Goal: Transaction & Acquisition: Purchase product/service

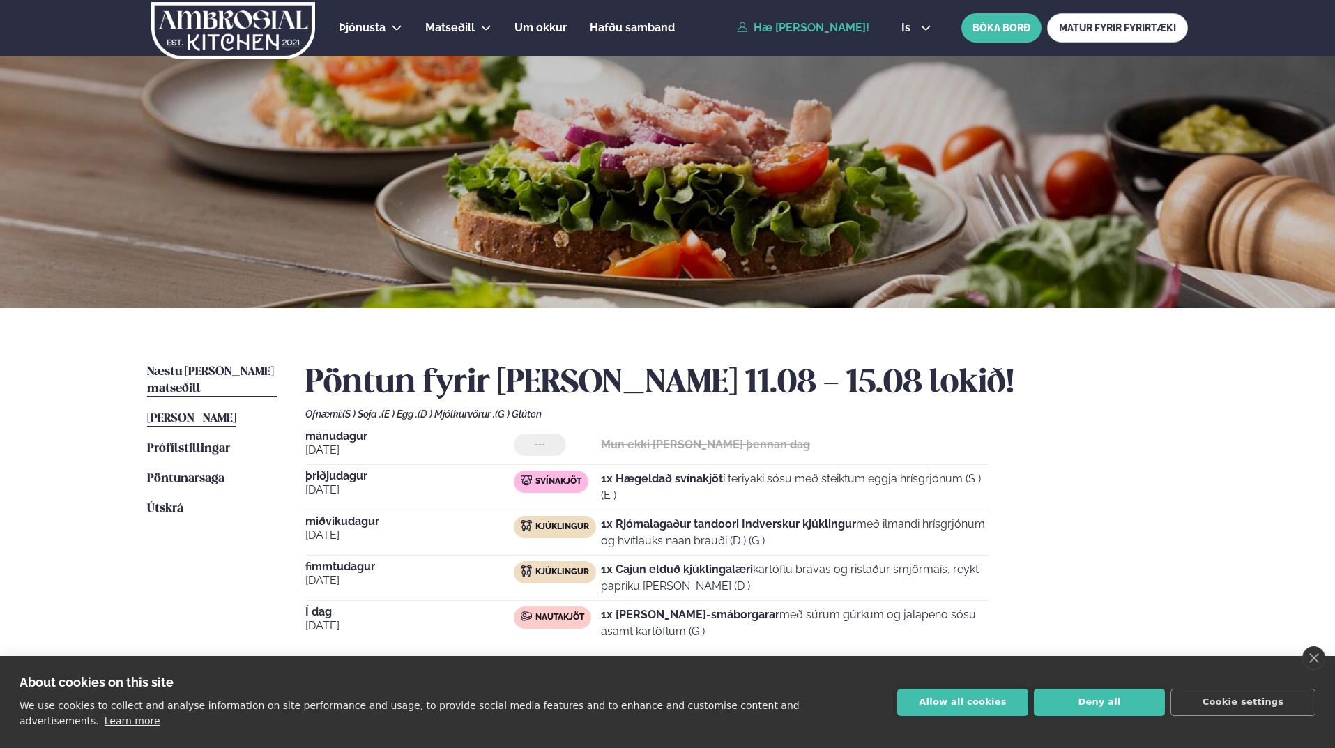
click at [199, 377] on span "Næstu [PERSON_NAME] matseðill" at bounding box center [210, 380] width 127 height 29
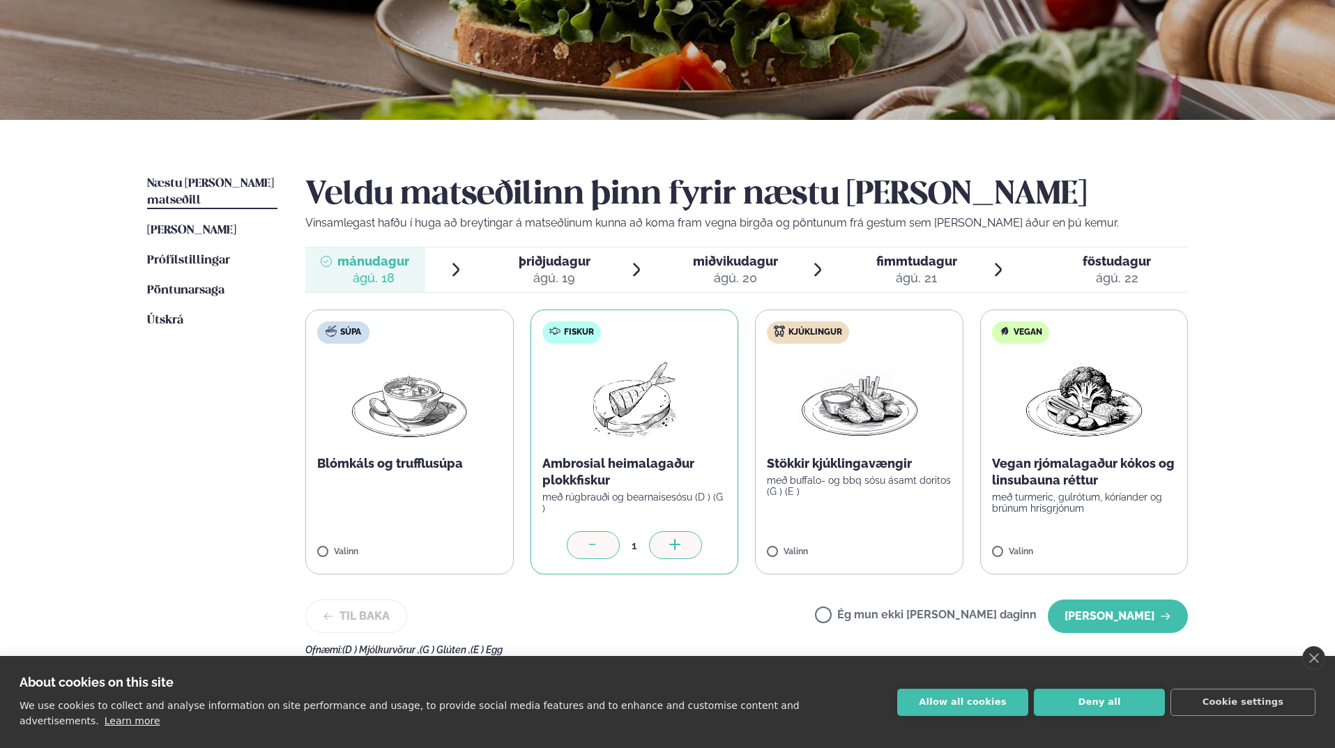
scroll to position [209, 0]
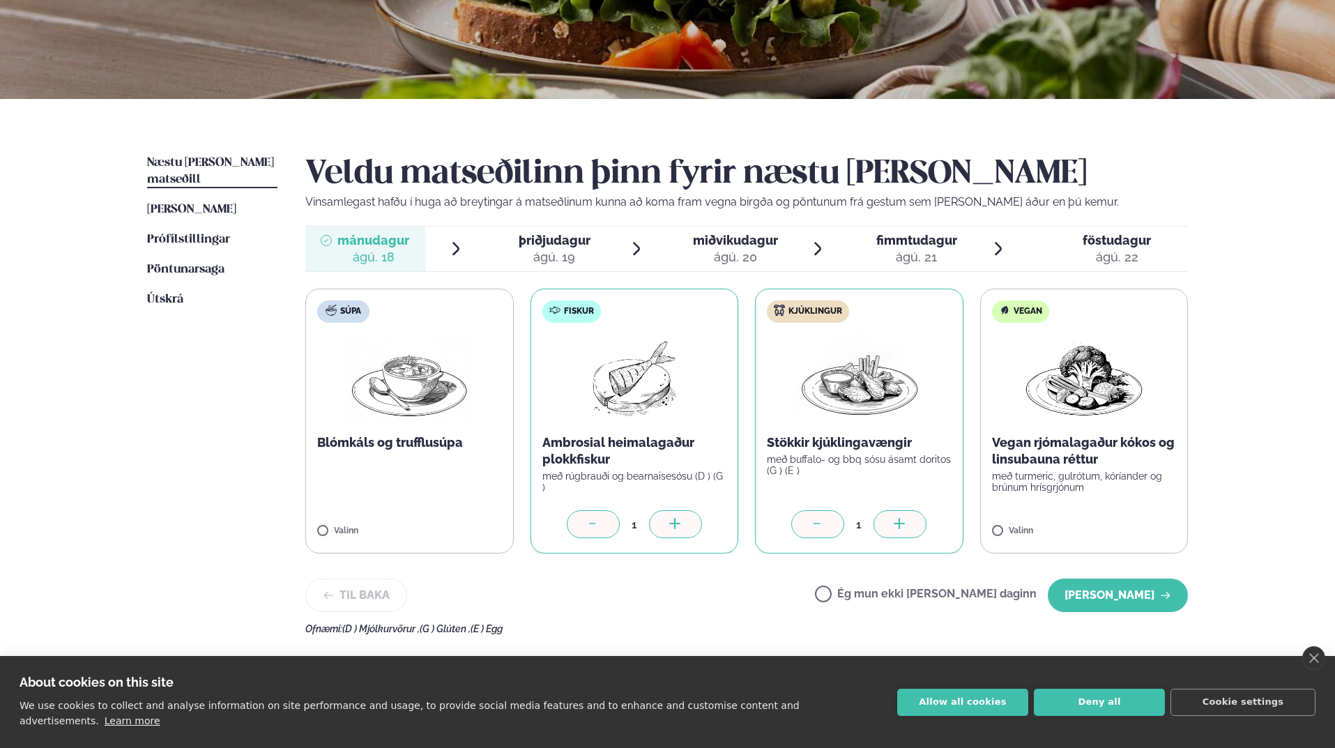
click at [609, 528] on div at bounding box center [593, 524] width 53 height 28
click at [1132, 598] on button "[PERSON_NAME]" at bounding box center [1118, 595] width 140 height 33
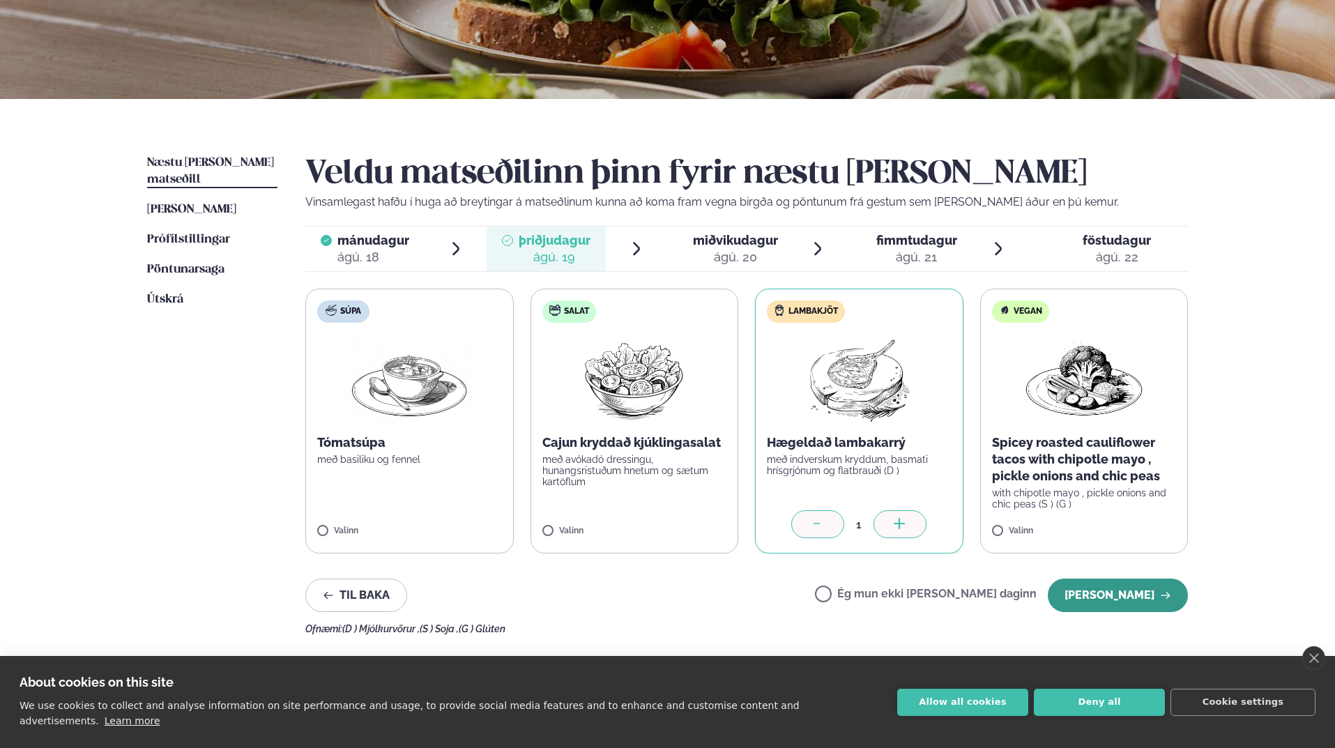
click at [1129, 602] on button "[PERSON_NAME]" at bounding box center [1118, 595] width 140 height 33
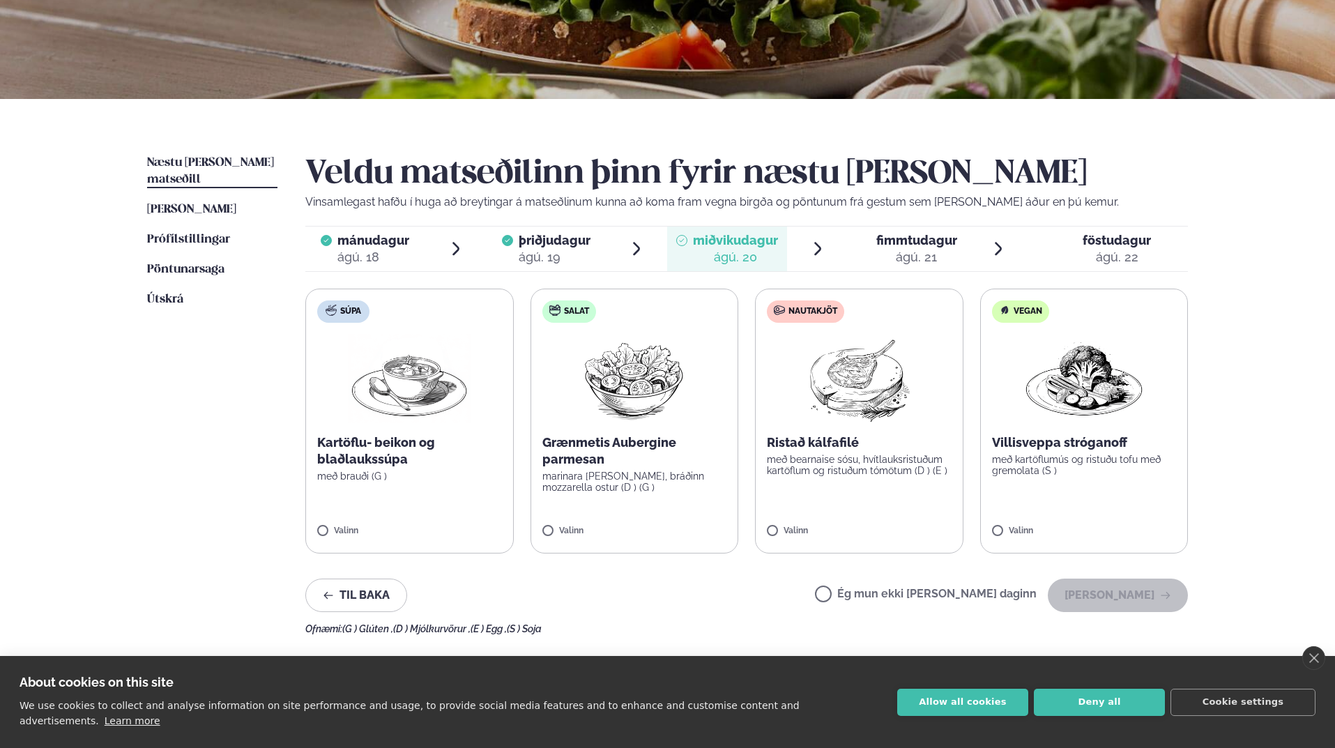
click at [869, 599] on label "Ég mun ekki [PERSON_NAME] daginn" at bounding box center [926, 595] width 222 height 15
click at [1113, 600] on button "[PERSON_NAME]" at bounding box center [1118, 595] width 140 height 33
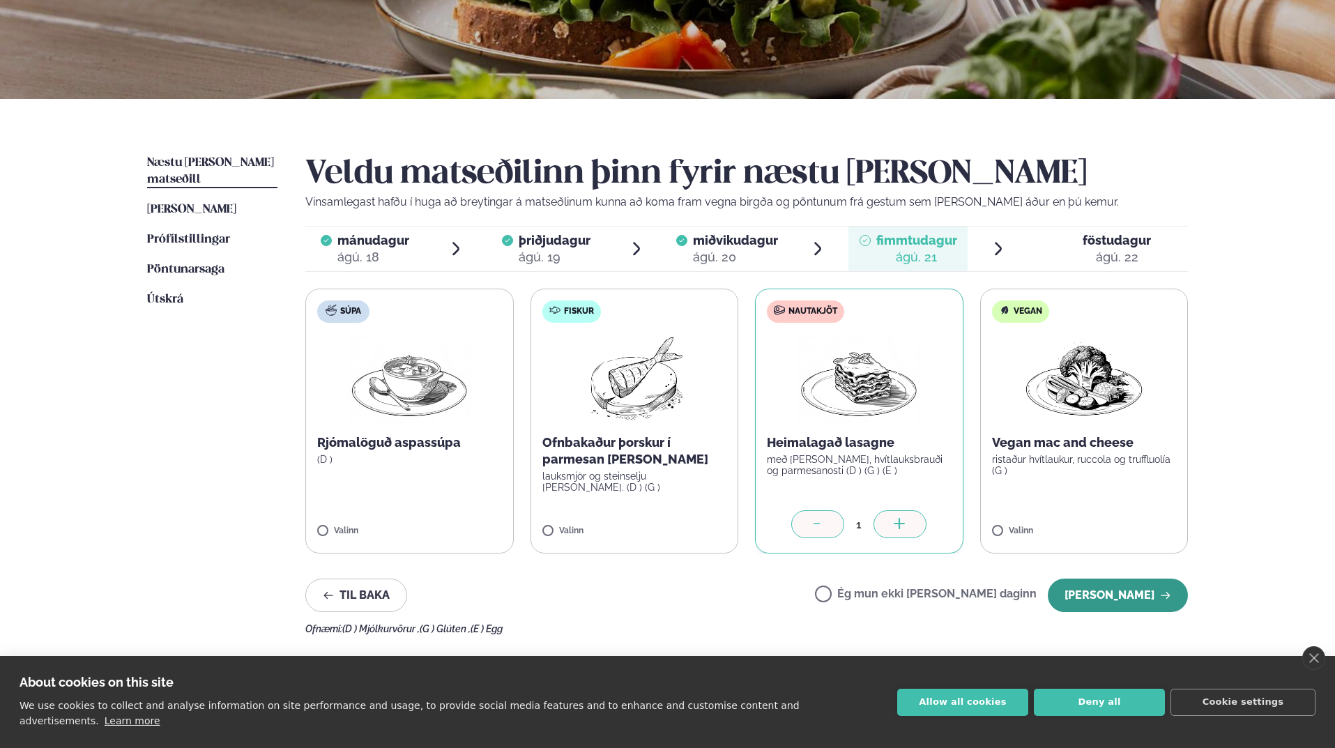
click at [1157, 590] on button "[PERSON_NAME]" at bounding box center [1118, 595] width 140 height 33
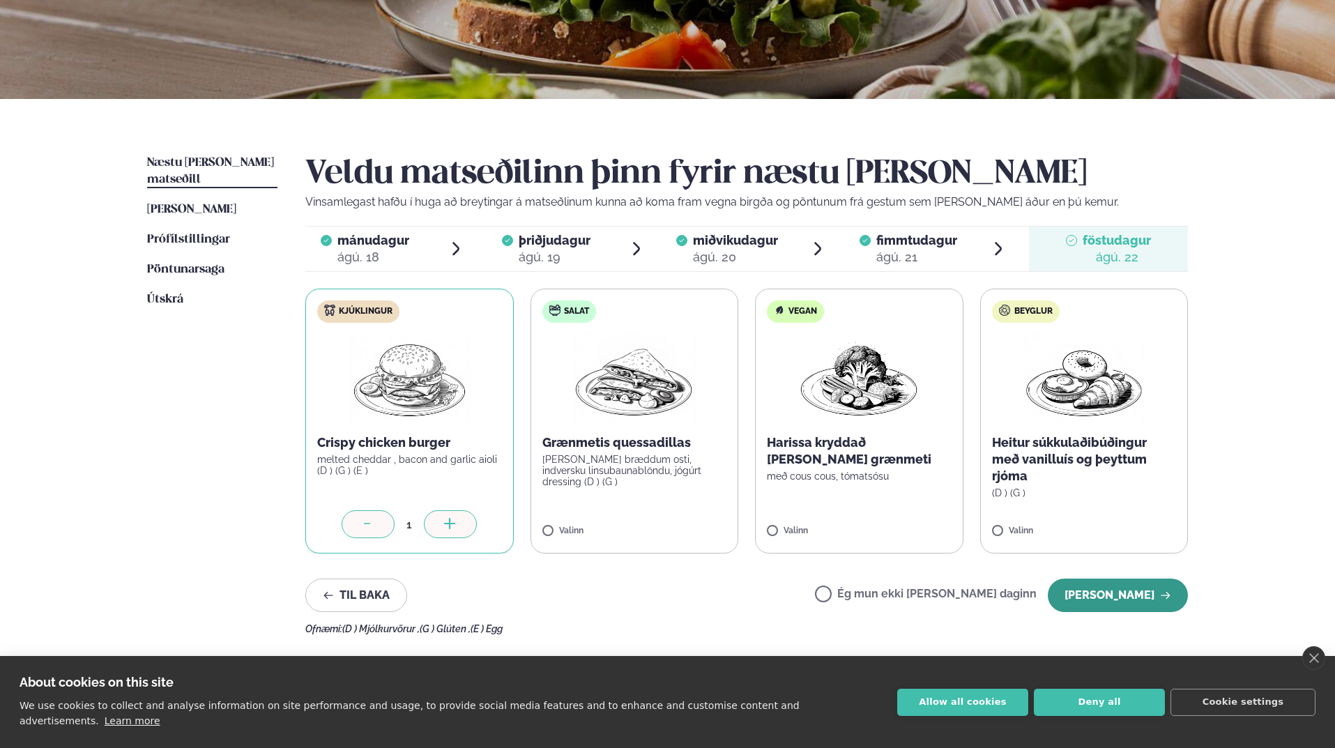
click at [1122, 599] on button "[PERSON_NAME]" at bounding box center [1118, 595] width 140 height 33
